Goal: Transaction & Acquisition: Purchase product/service

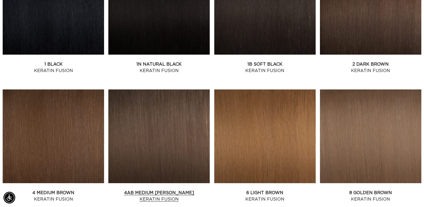
scroll to position [375, 0]
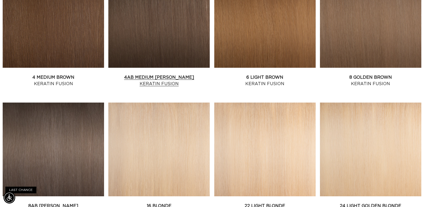
click at [170, 74] on link "4AB Medium Ash Brown Keratin Fusion" at bounding box center [158, 80] width 101 height 13
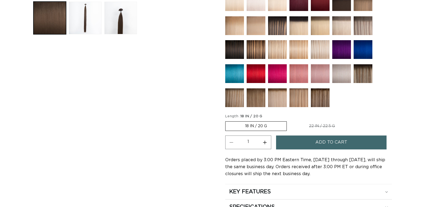
scroll to position [0, 386]
click at [87, 14] on button "Load image 2 in gallery view" at bounding box center [85, 18] width 33 height 33
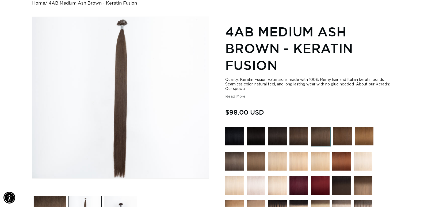
scroll to position [32, 0]
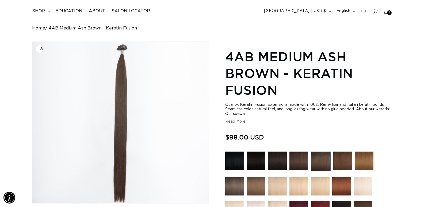
click at [122, 48] on img "Gallery Viewer" at bounding box center [120, 122] width 176 height 161
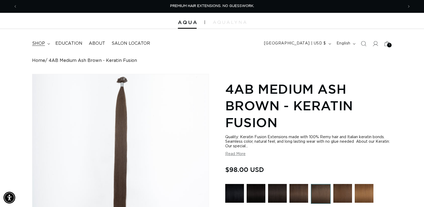
click at [44, 41] on span "shop" at bounding box center [38, 44] width 13 height 6
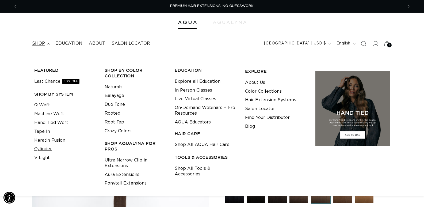
click at [46, 149] on link "Cylinder" at bounding box center [43, 149] width 18 height 9
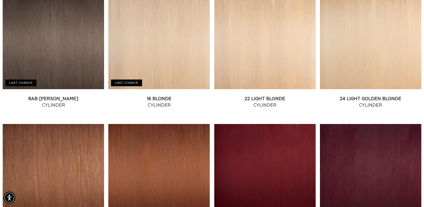
scroll to position [0, 772]
click at [77, 96] on link "8AB Ash Brown Cylinder" at bounding box center [53, 102] width 101 height 13
click at [67, 100] on link "8AB Ash Brown Cylinder" at bounding box center [53, 102] width 101 height 13
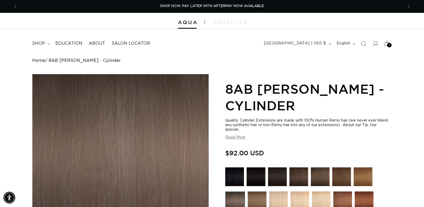
scroll to position [134, 0]
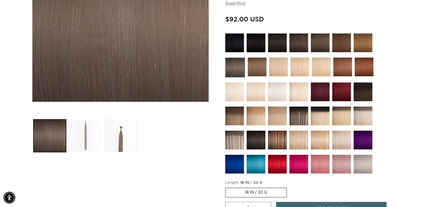
click at [92, 139] on button "Load image 2 in gallery view" at bounding box center [85, 135] width 33 height 33
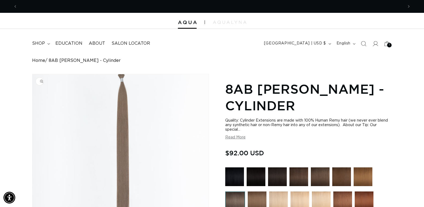
scroll to position [0, 0]
click at [122, 80] on img "Gallery Viewer" at bounding box center [120, 154] width 176 height 161
